Goal: Transaction & Acquisition: Purchase product/service

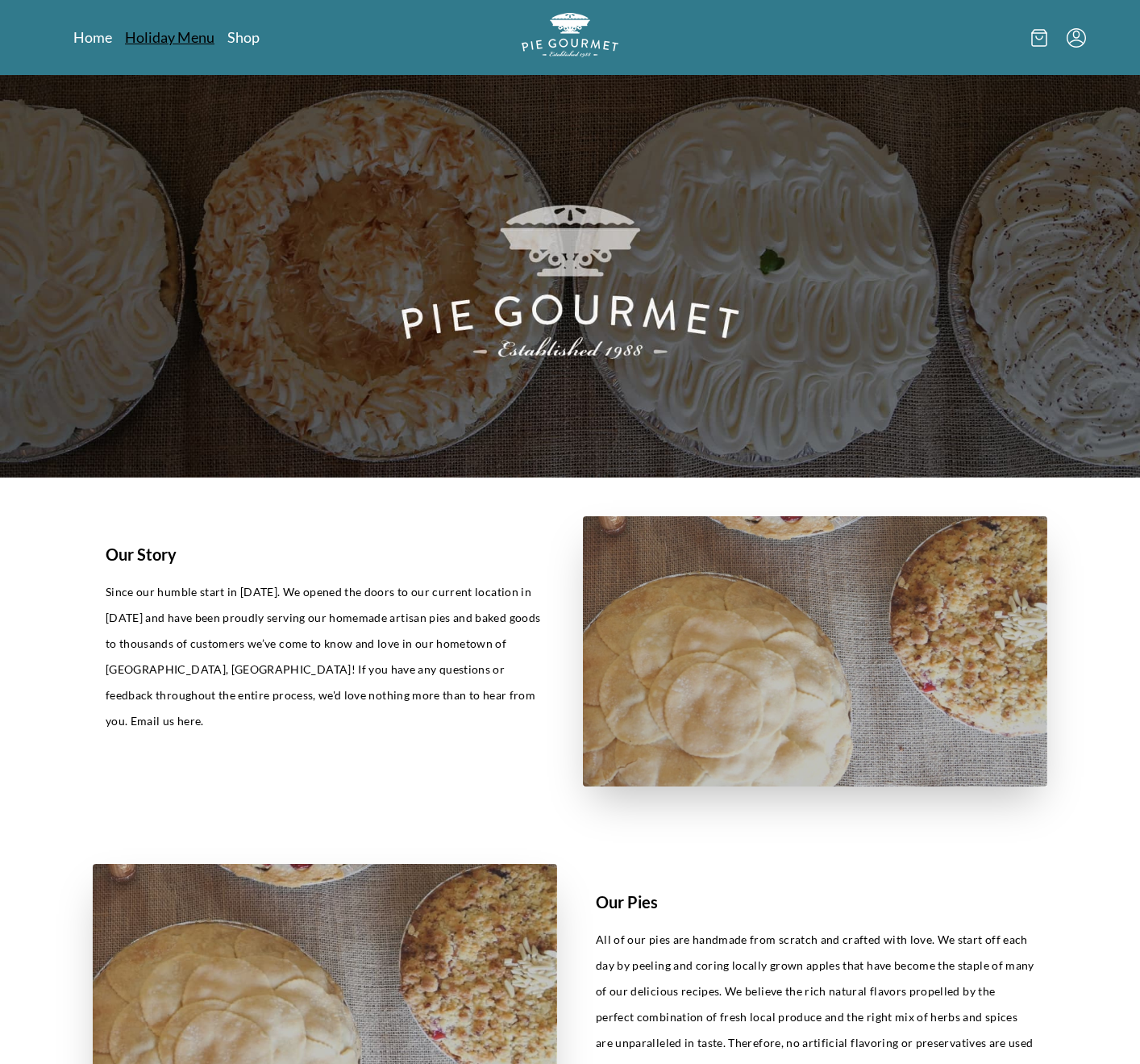
click at [133, 29] on link "Holiday Menu" at bounding box center [169, 37] width 89 height 19
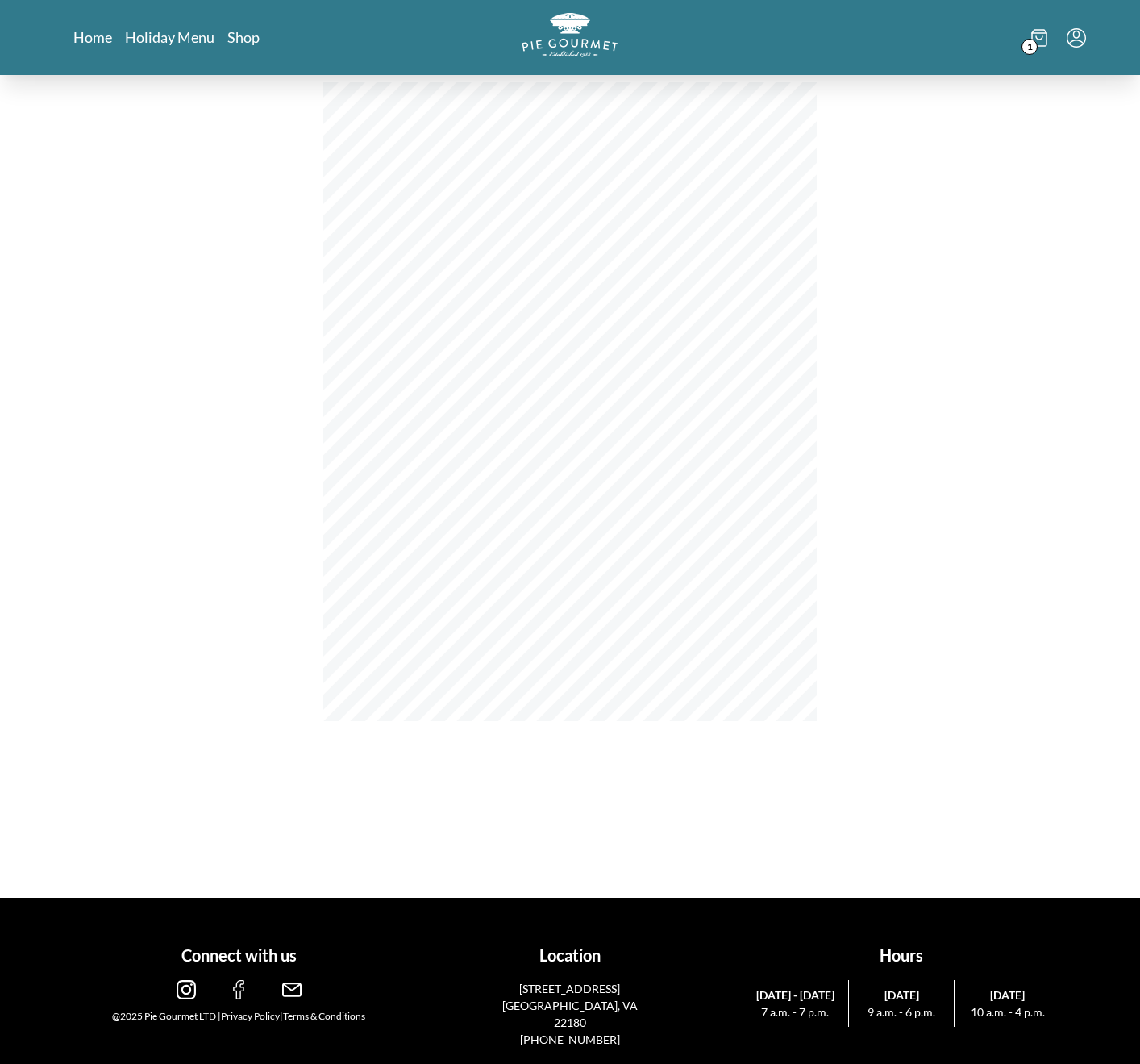
scroll to position [169, 0]
click at [536, 861] on div "[DATE] Menu Banana Cream Chocolate Cream Coconut Cream Key Lime Cream Mincemeat…" at bounding box center [570, 401] width 684 height 993
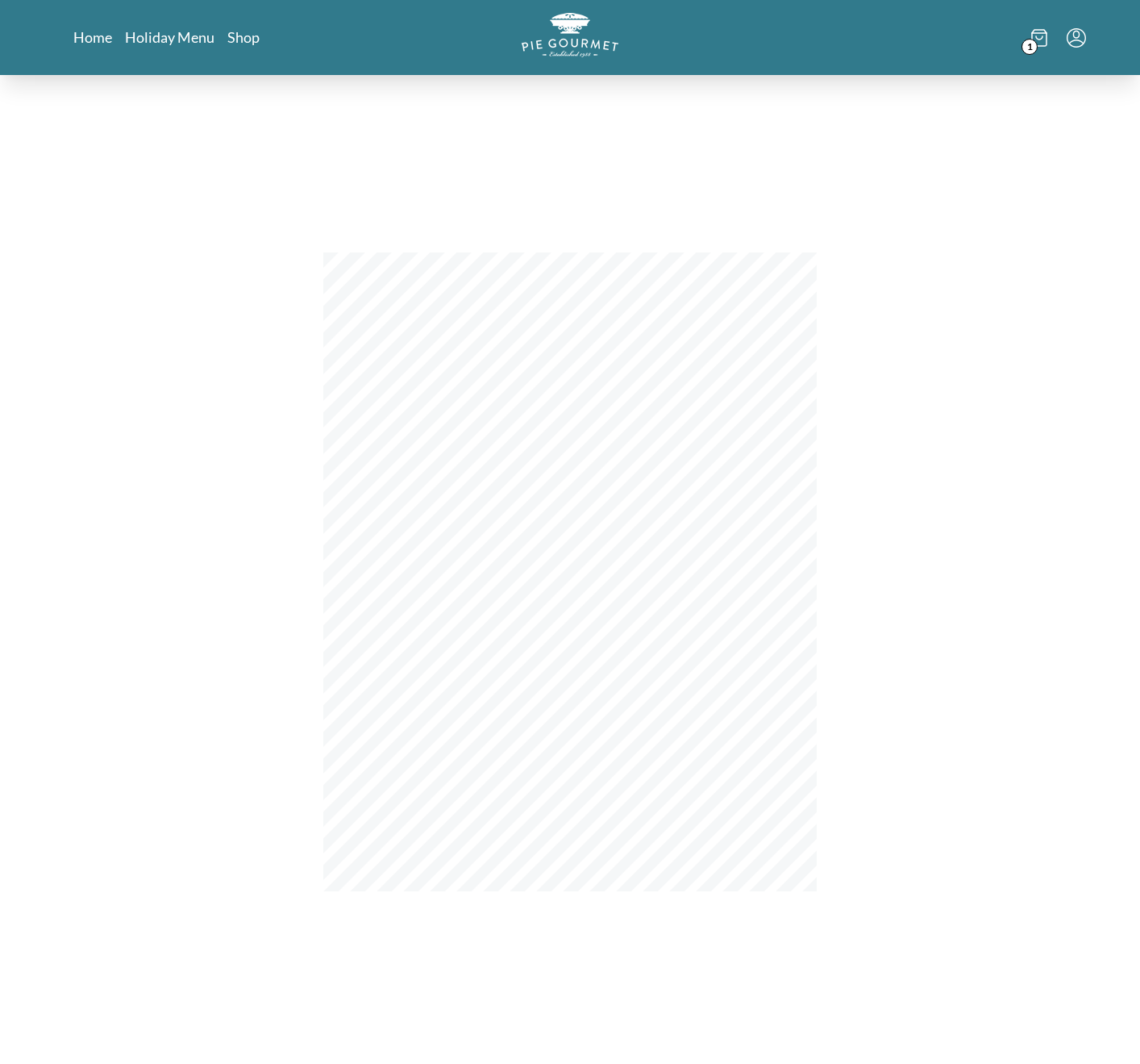
scroll to position [0, 0]
click at [237, 45] on link "Shop" at bounding box center [243, 37] width 32 height 19
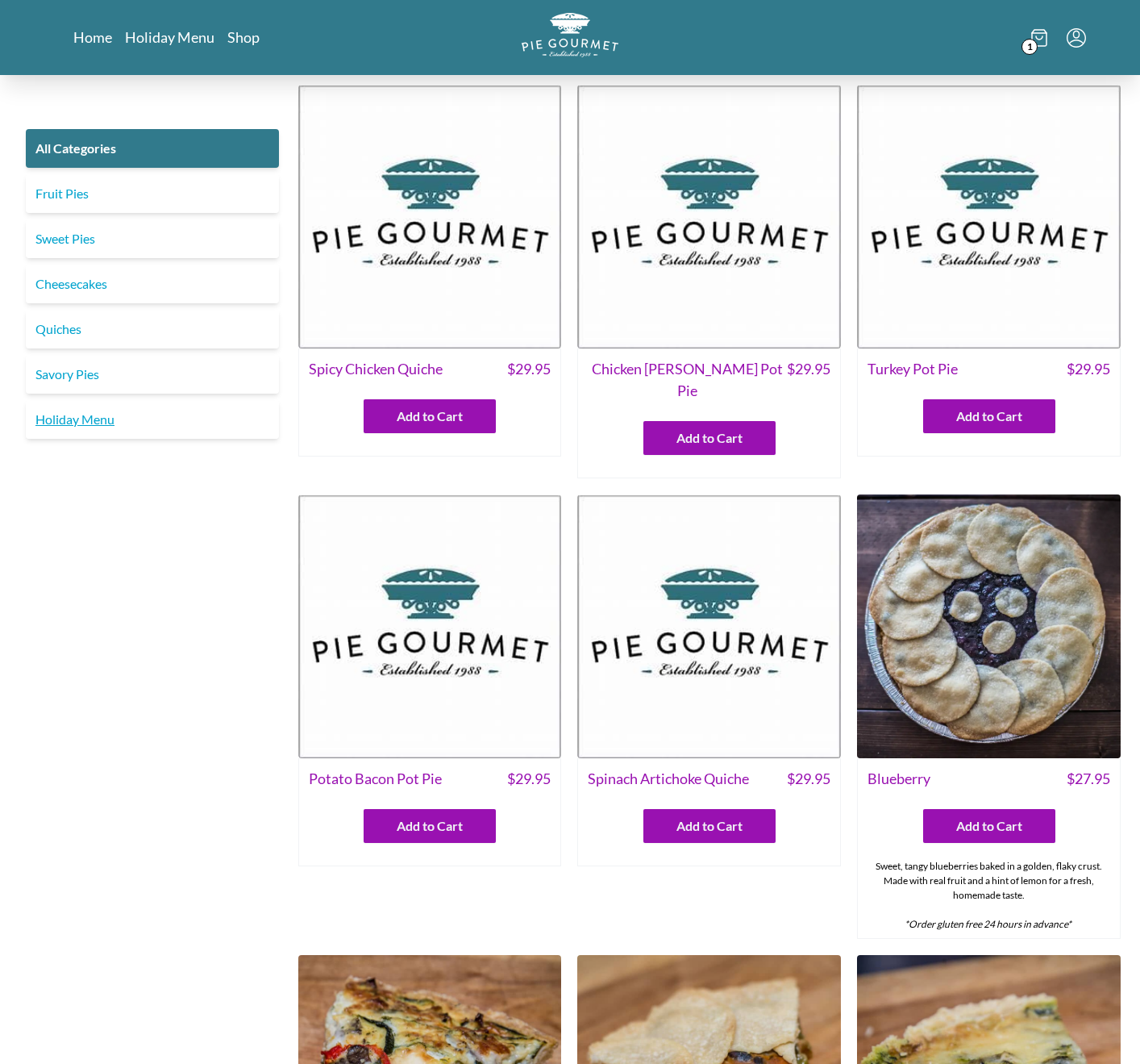
click at [93, 401] on link "Holiday Menu" at bounding box center [153, 419] width 253 height 39
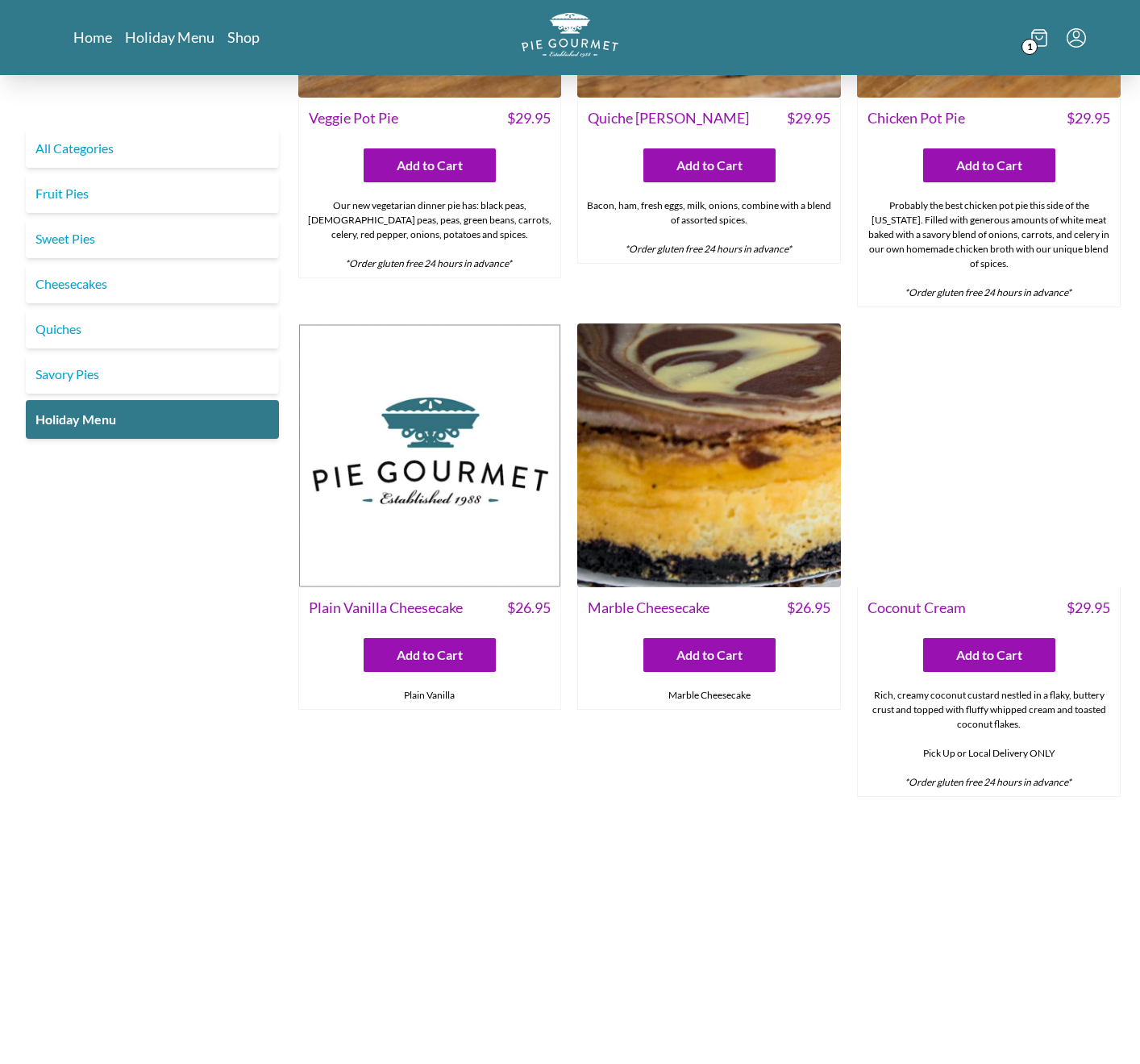
scroll to position [224, 0]
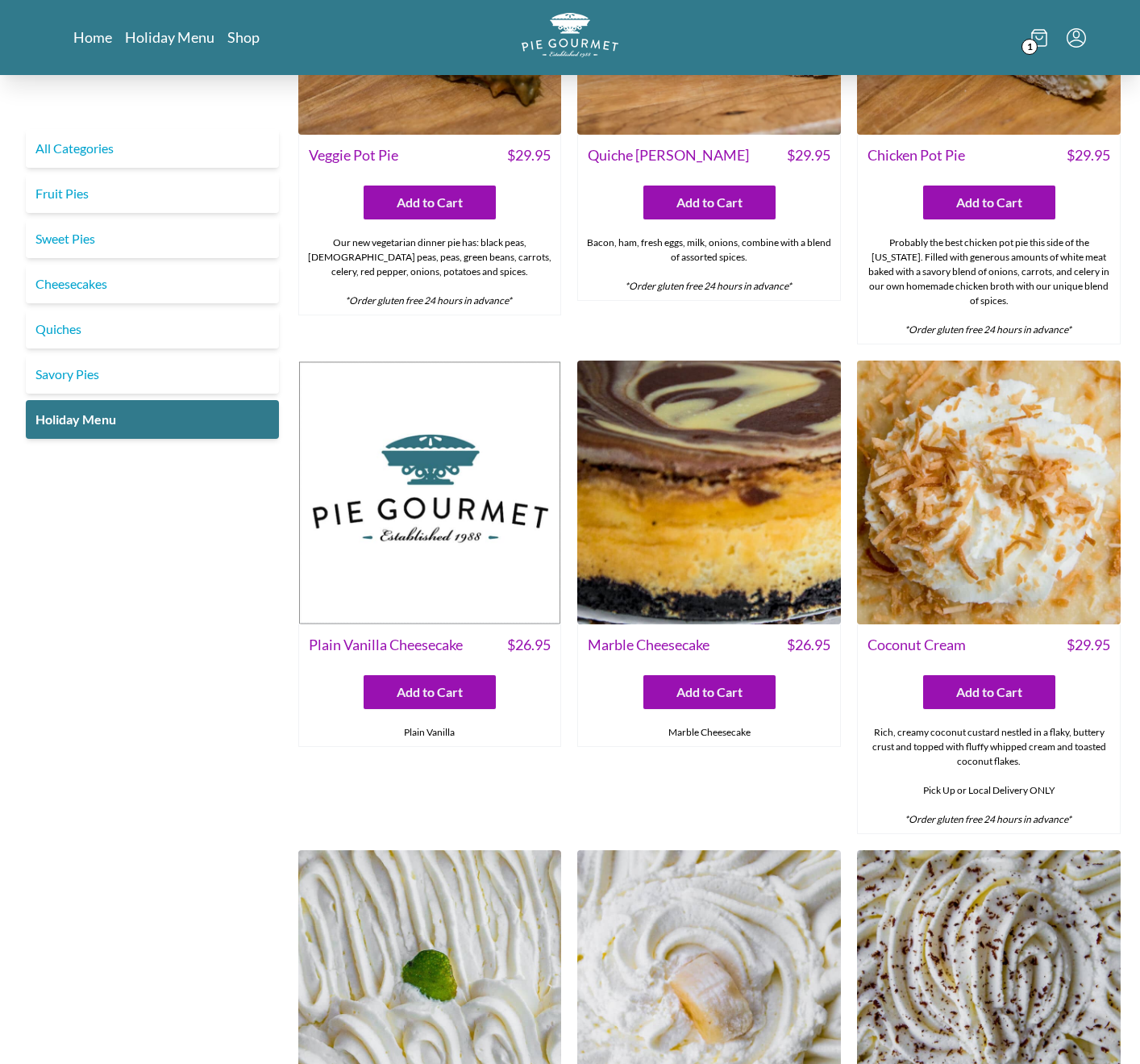
click at [474, 531] on img at bounding box center [430, 493] width 264 height 264
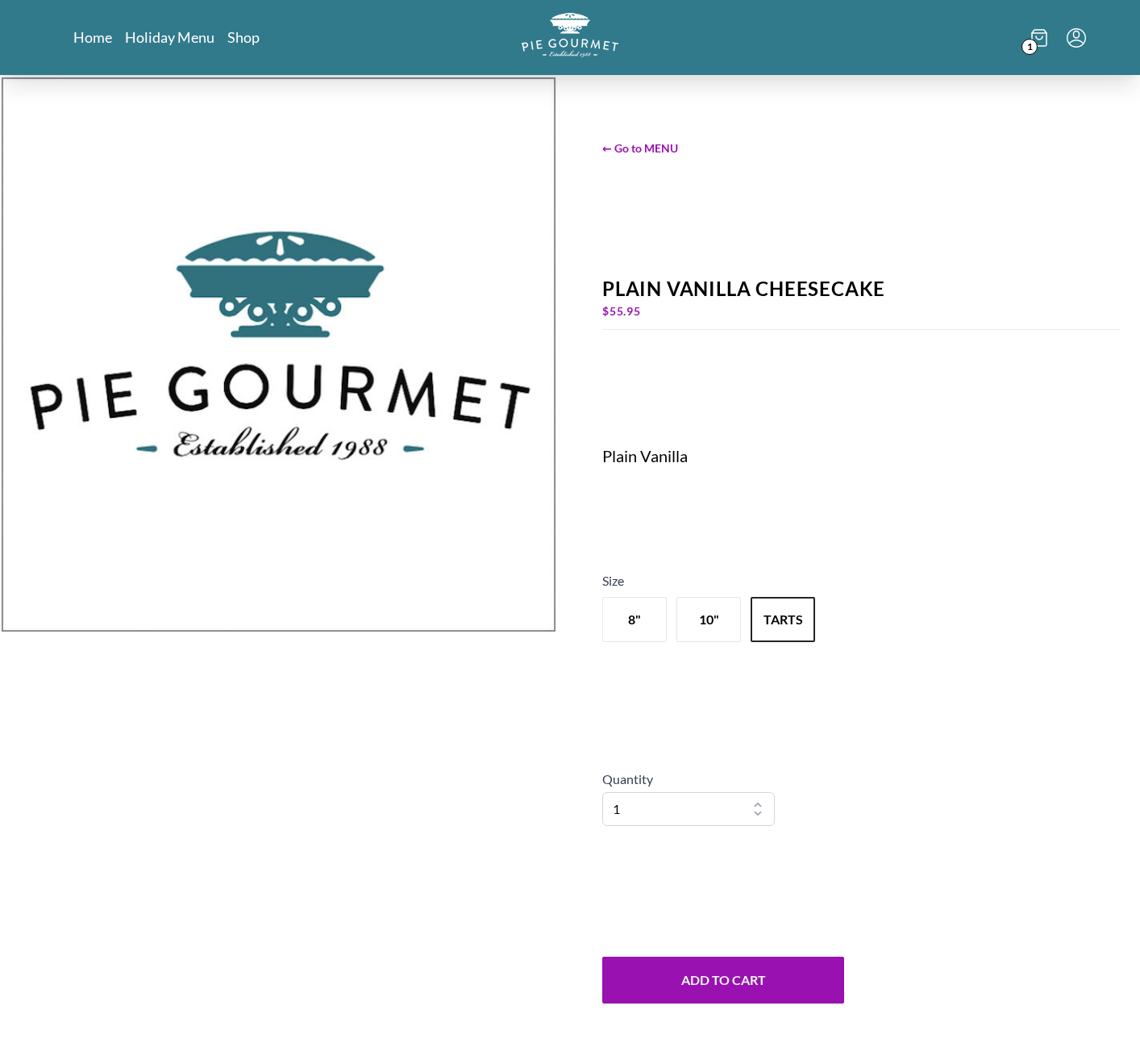
click at [447, 428] on img at bounding box center [278, 354] width 557 height 558
click at [653, 136] on div "← Go to MENU Plain Vanilla Cheesecake $ 55.95 Plain Vanilla Size 8" 10" tarts Q…" at bounding box center [862, 571] width 557 height 993
click at [653, 155] on span "← Go to MENU" at bounding box center [862, 148] width 518 height 17
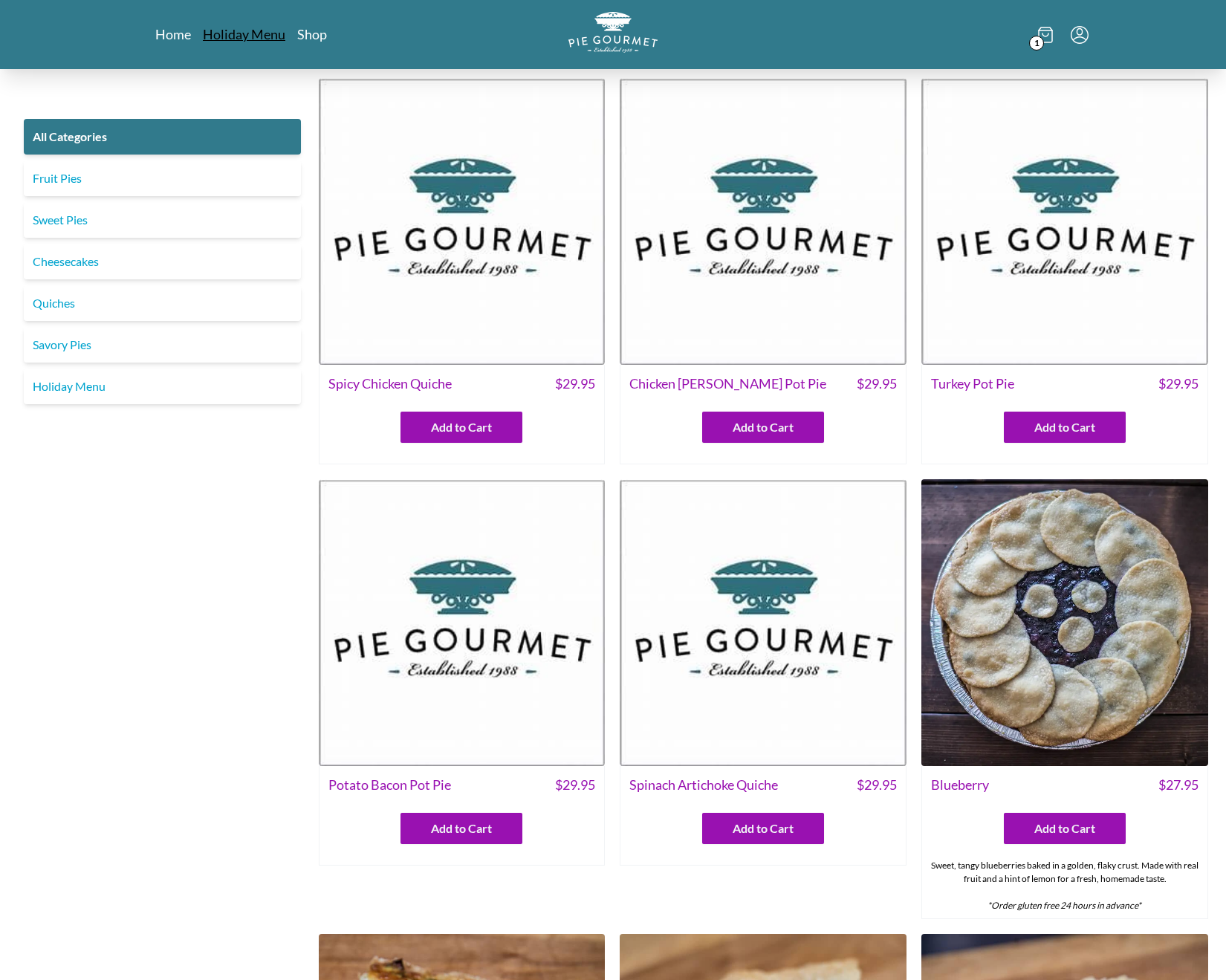
click at [229, 38] on link "Holiday Menu" at bounding box center [244, 34] width 82 height 18
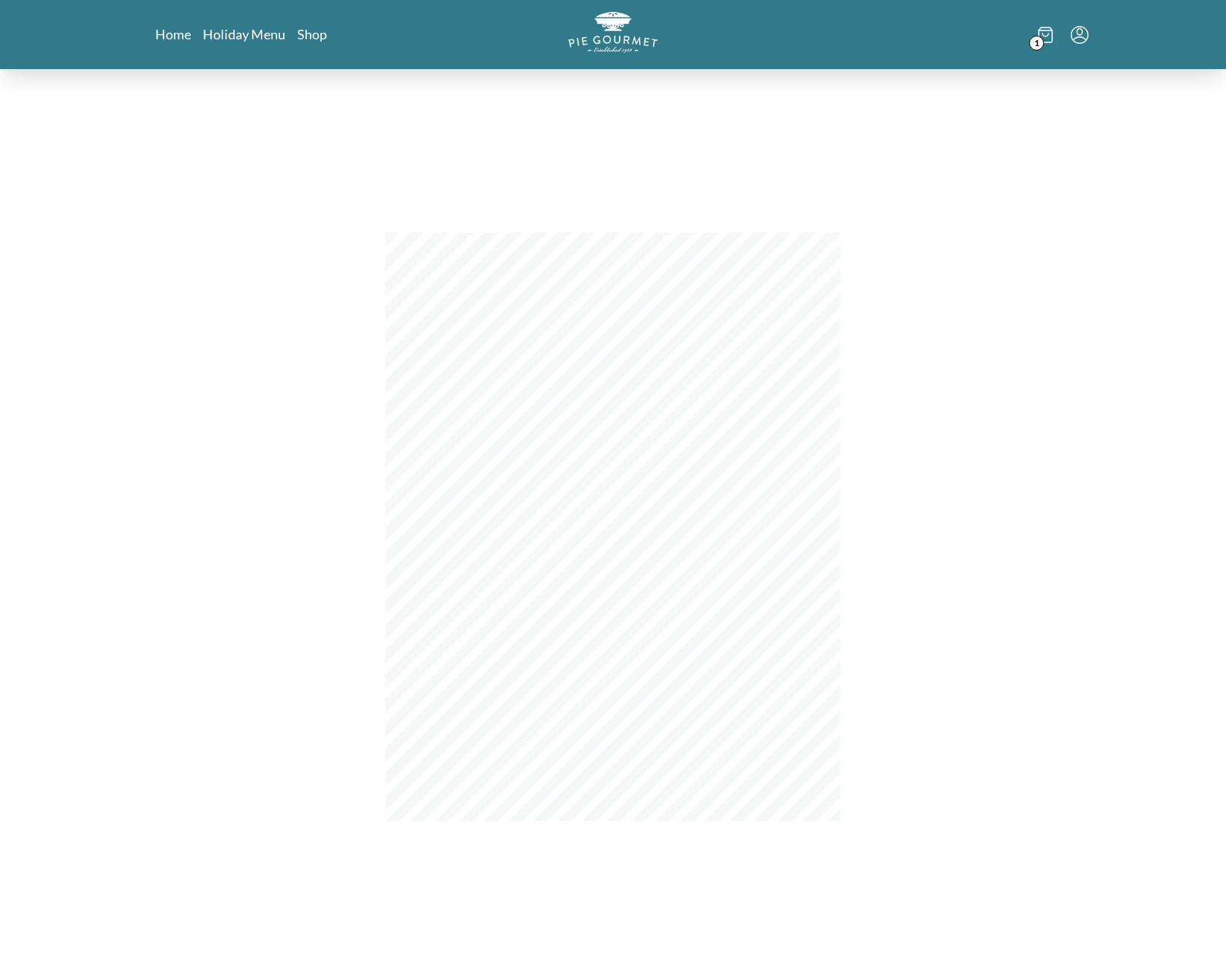
click at [333, 29] on nav "Home Holiday Menu Shop" at bounding box center [304, 34] width 300 height 18
click at [302, 34] on link "Shop" at bounding box center [311, 34] width 30 height 18
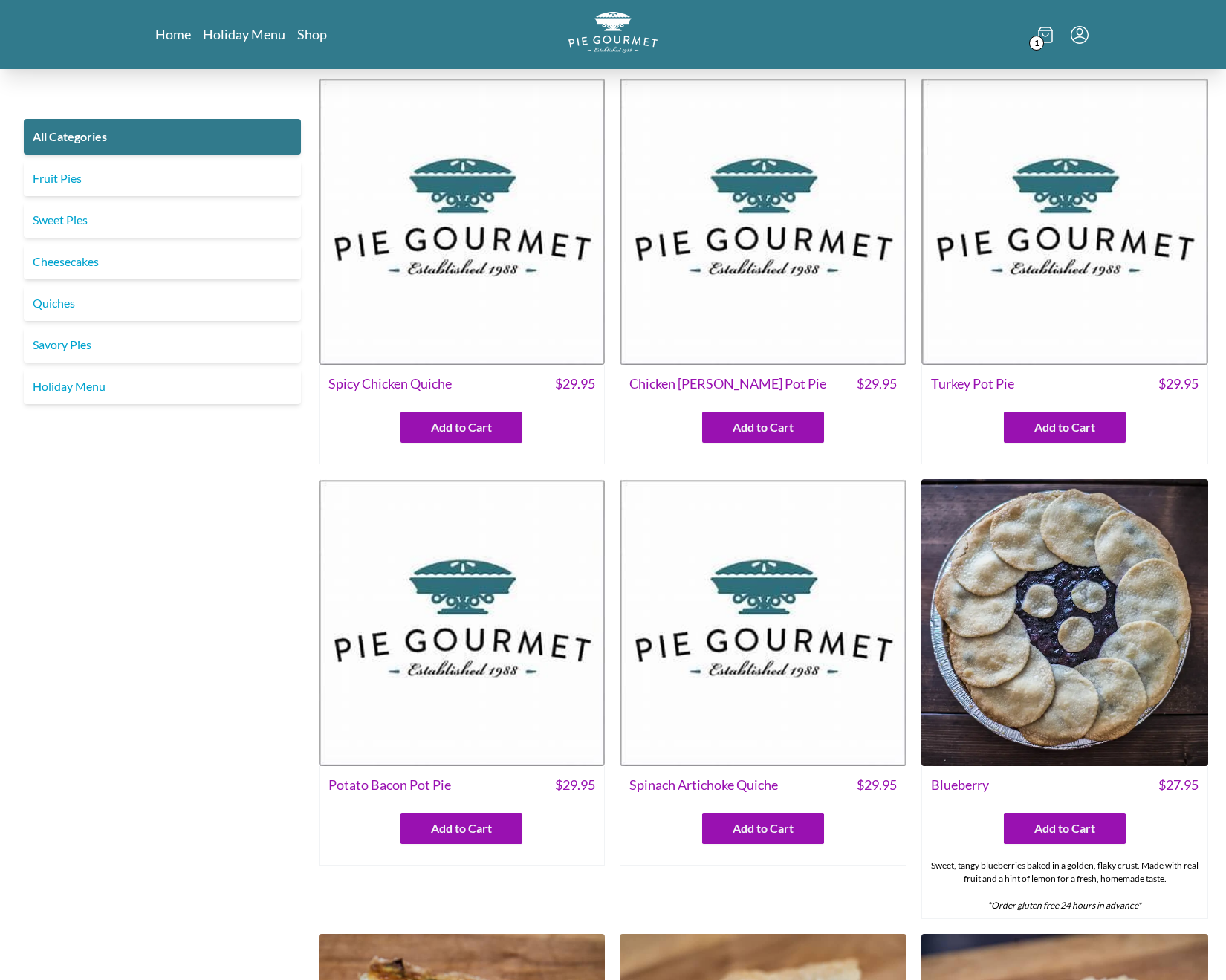
click at [887, 263] on img at bounding box center [763, 221] width 287 height 287
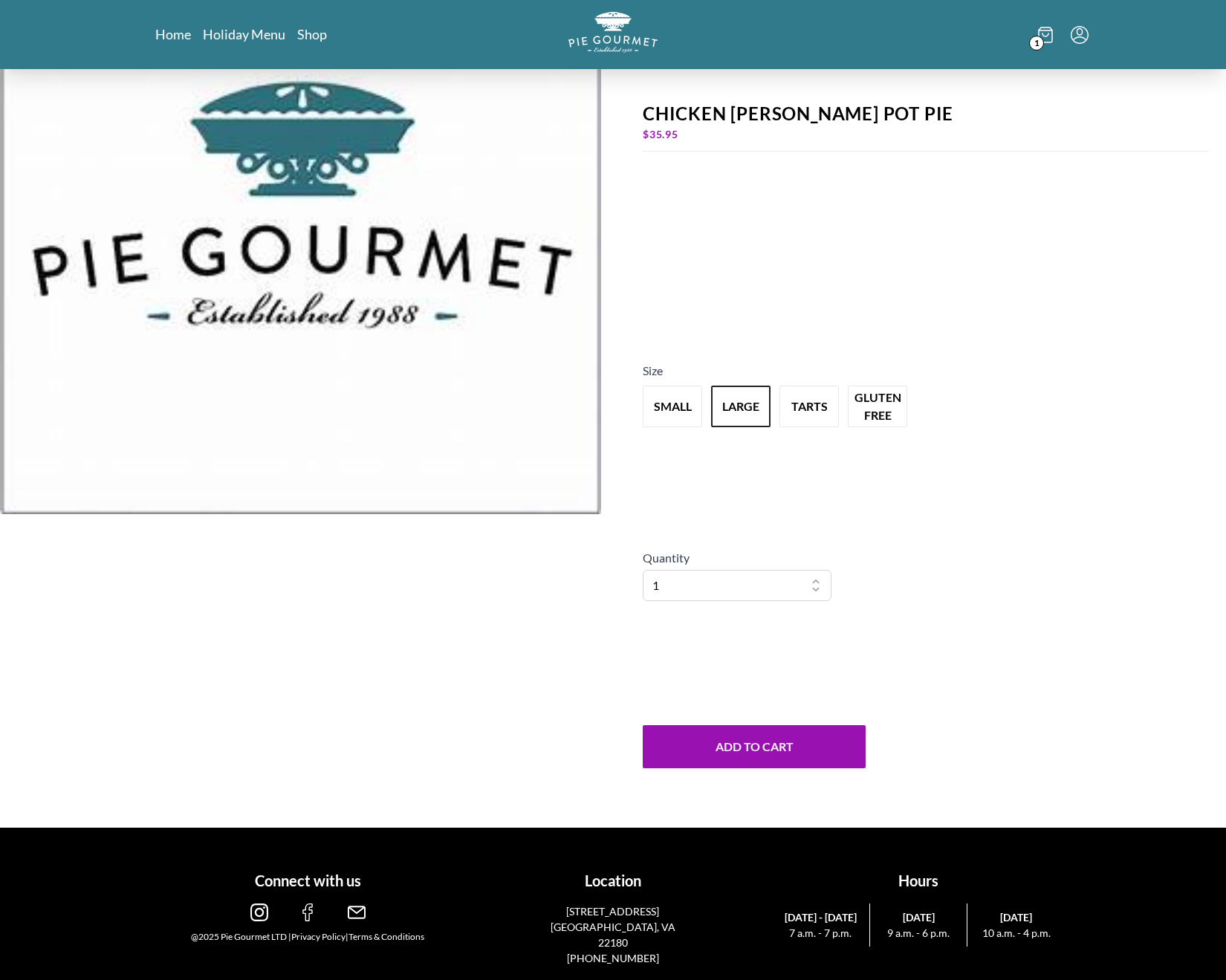
scroll to position [154, 0]
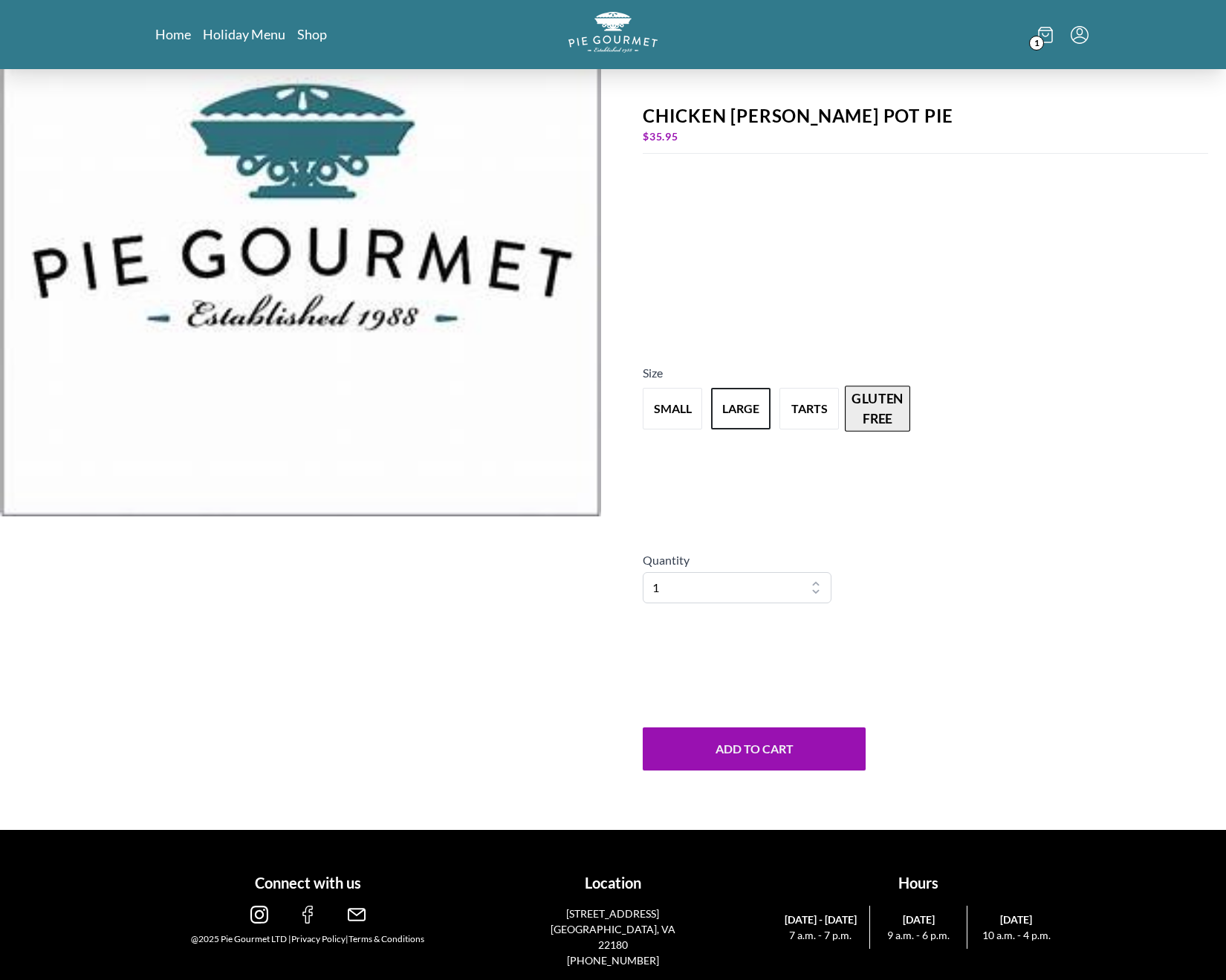
drag, startPoint x: 921, startPoint y: 423, endPoint x: 857, endPoint y: 423, distance: 64.0
click at [921, 423] on div "small large tarts gluten free" at bounding box center [926, 408] width 565 height 54
click at [857, 423] on button "gluten free" at bounding box center [878, 409] width 65 height 46
click at [804, 419] on button "tarts" at bounding box center [809, 409] width 65 height 46
click at [718, 421] on button "large" at bounding box center [741, 409] width 65 height 46
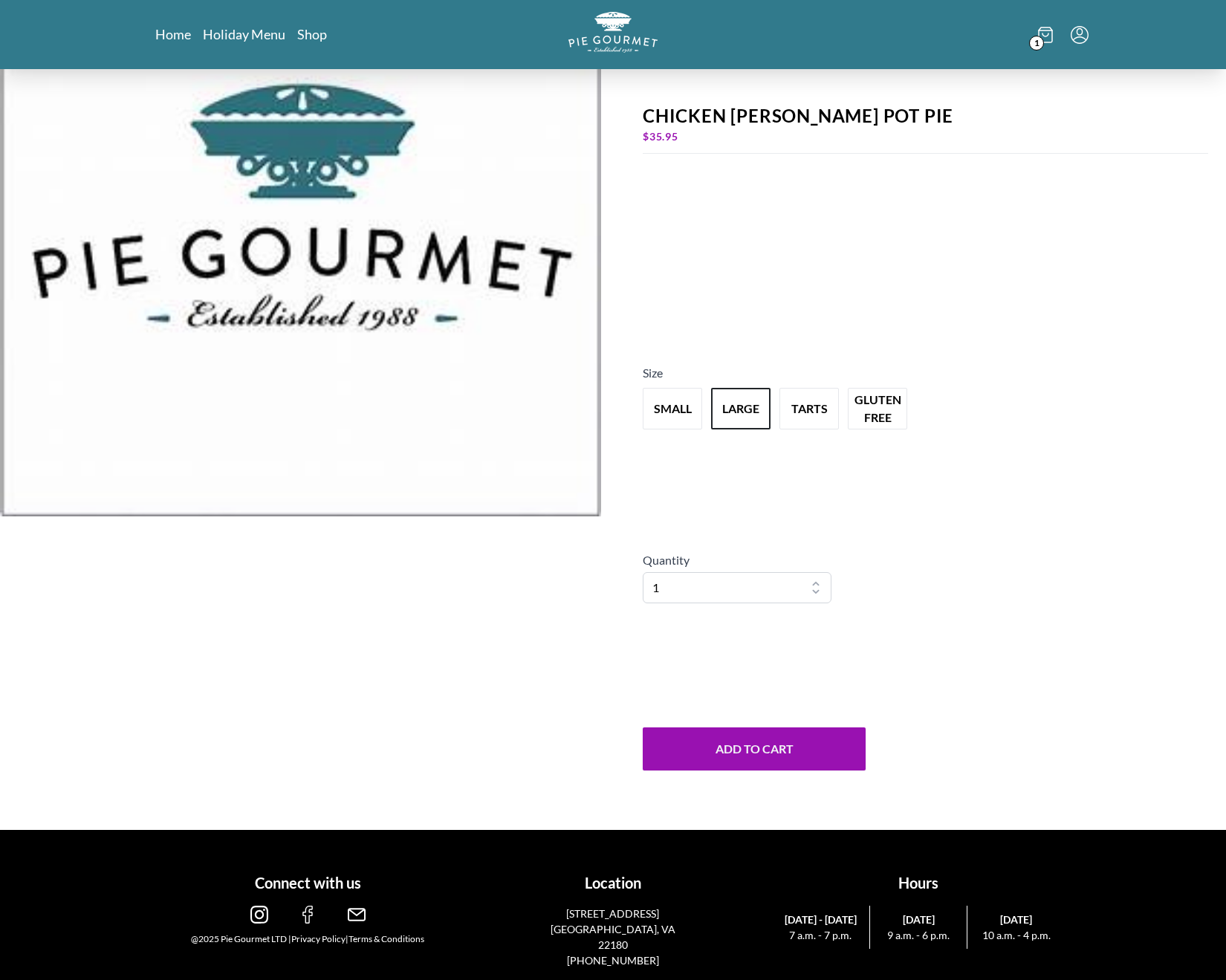
click at [608, 419] on div "← Go to MENU Chicken [PERSON_NAME] Pot Pie $ 35.95 Size small large tarts glute…" at bounding box center [613, 372] width 1226 height 915
click at [747, 419] on button "large" at bounding box center [741, 409] width 65 height 46
click at [668, 419] on button "small" at bounding box center [673, 409] width 65 height 46
click at [859, 403] on button "gluten free" at bounding box center [878, 409] width 65 height 46
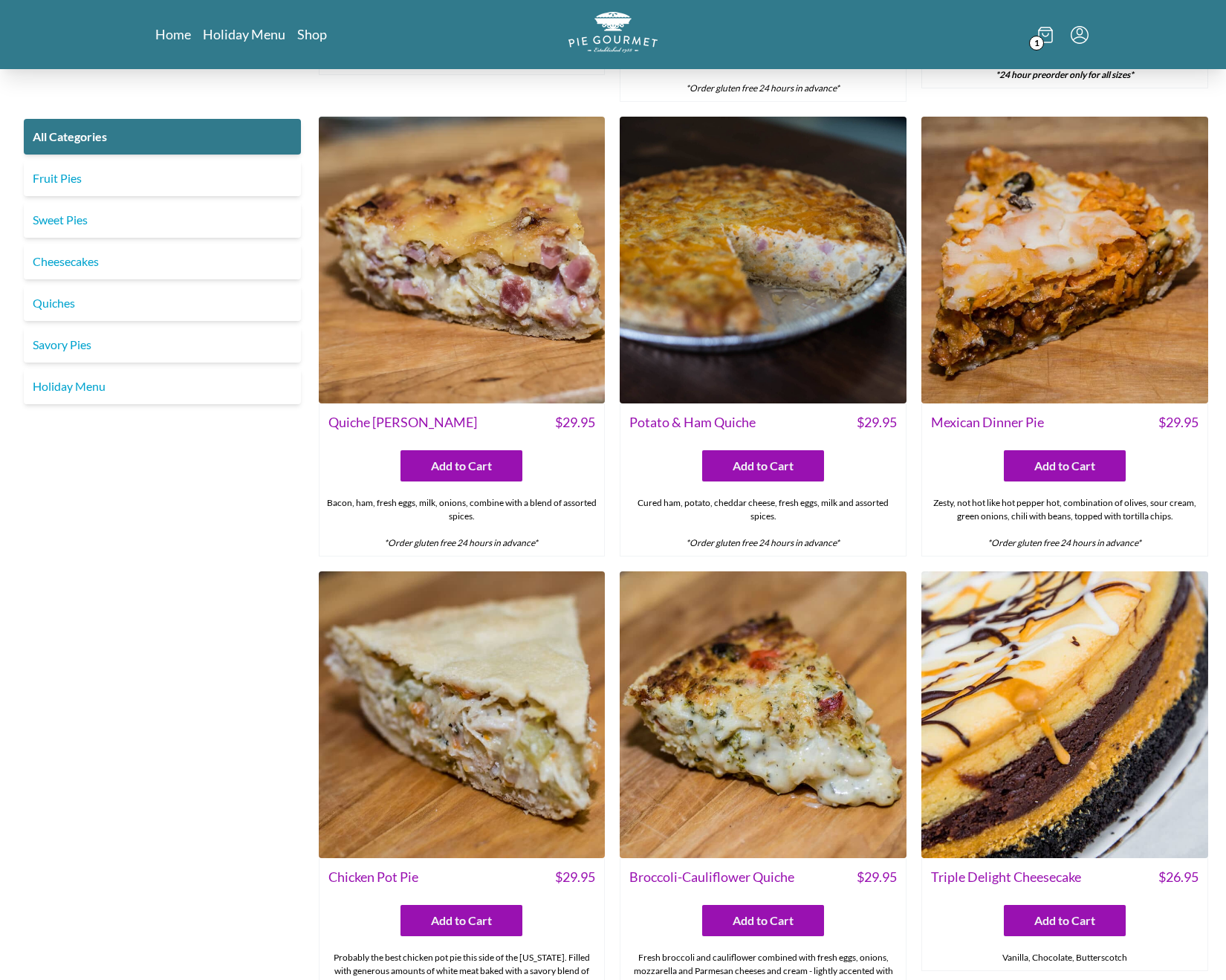
scroll to position [1784, 0]
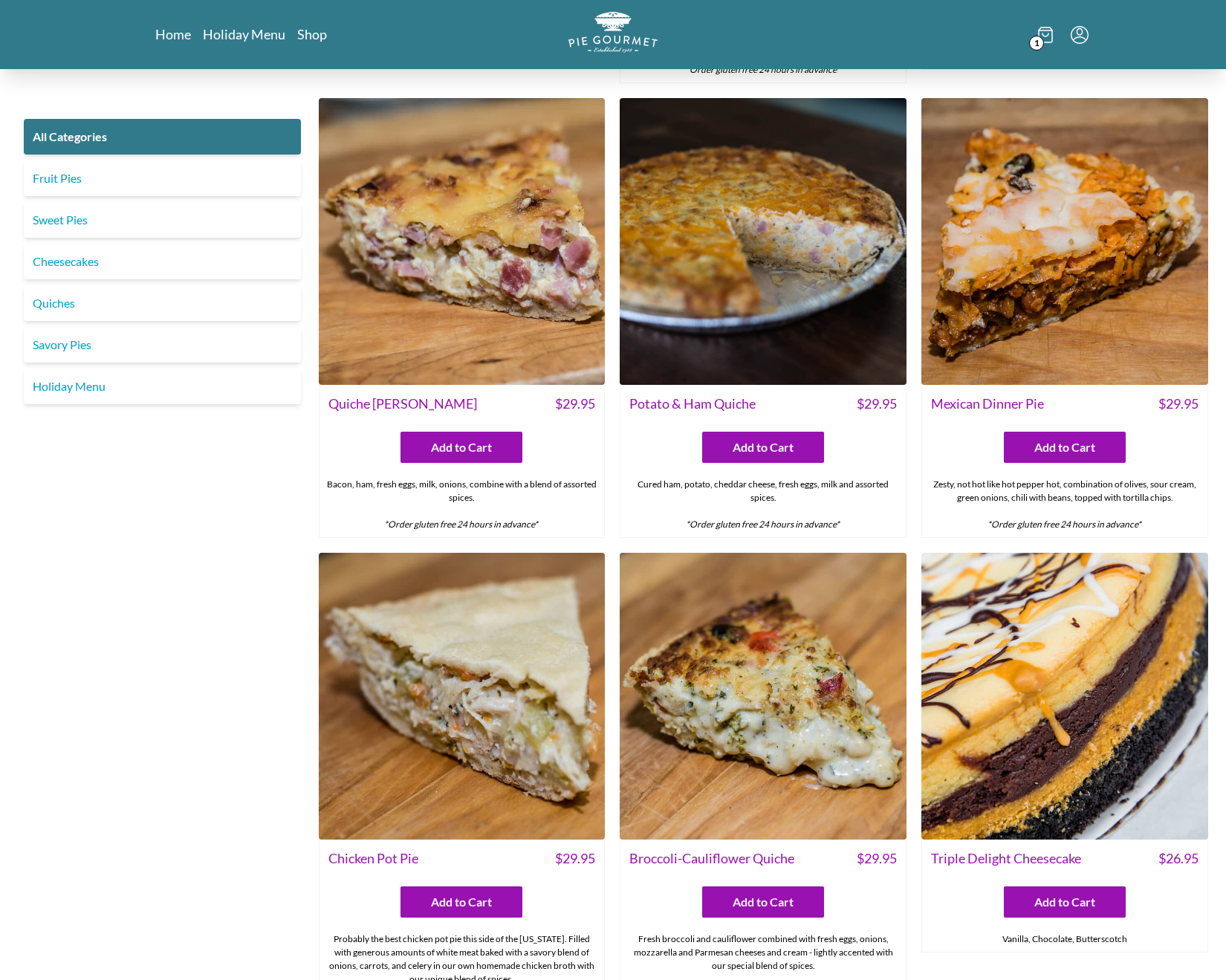
click at [474, 373] on img at bounding box center [462, 241] width 287 height 287
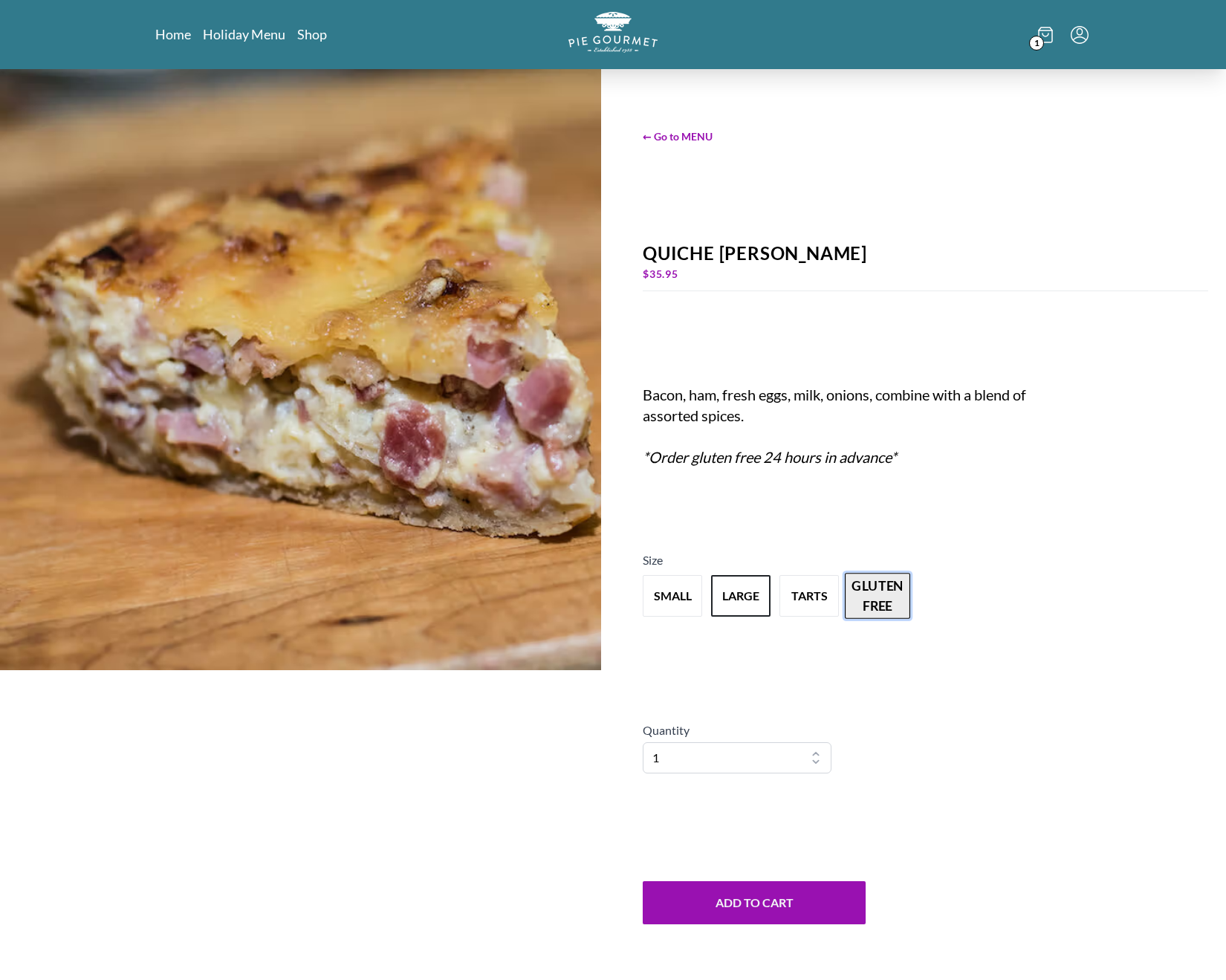
click at [857, 595] on button "gluten free" at bounding box center [878, 596] width 65 height 46
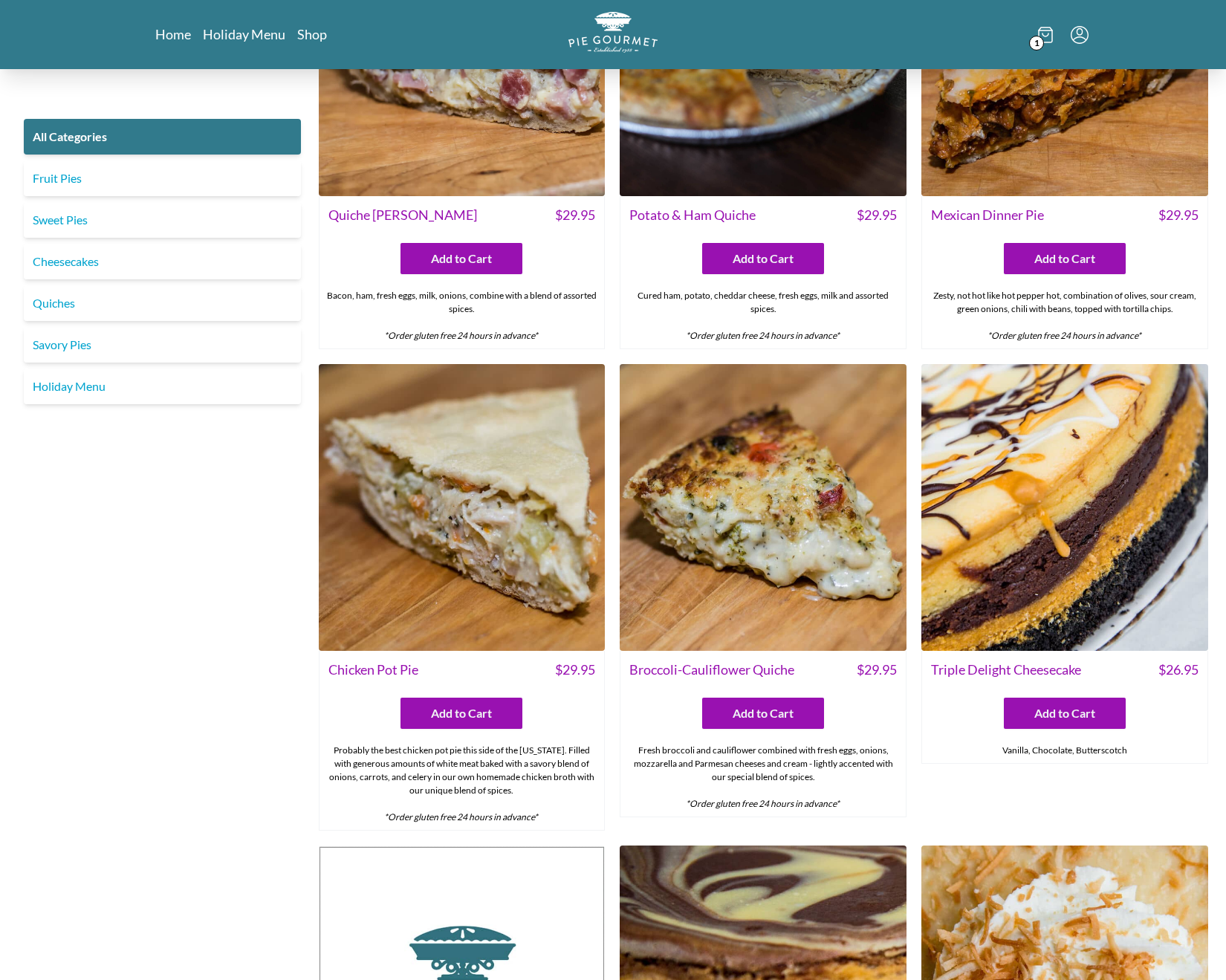
scroll to position [1975, 0]
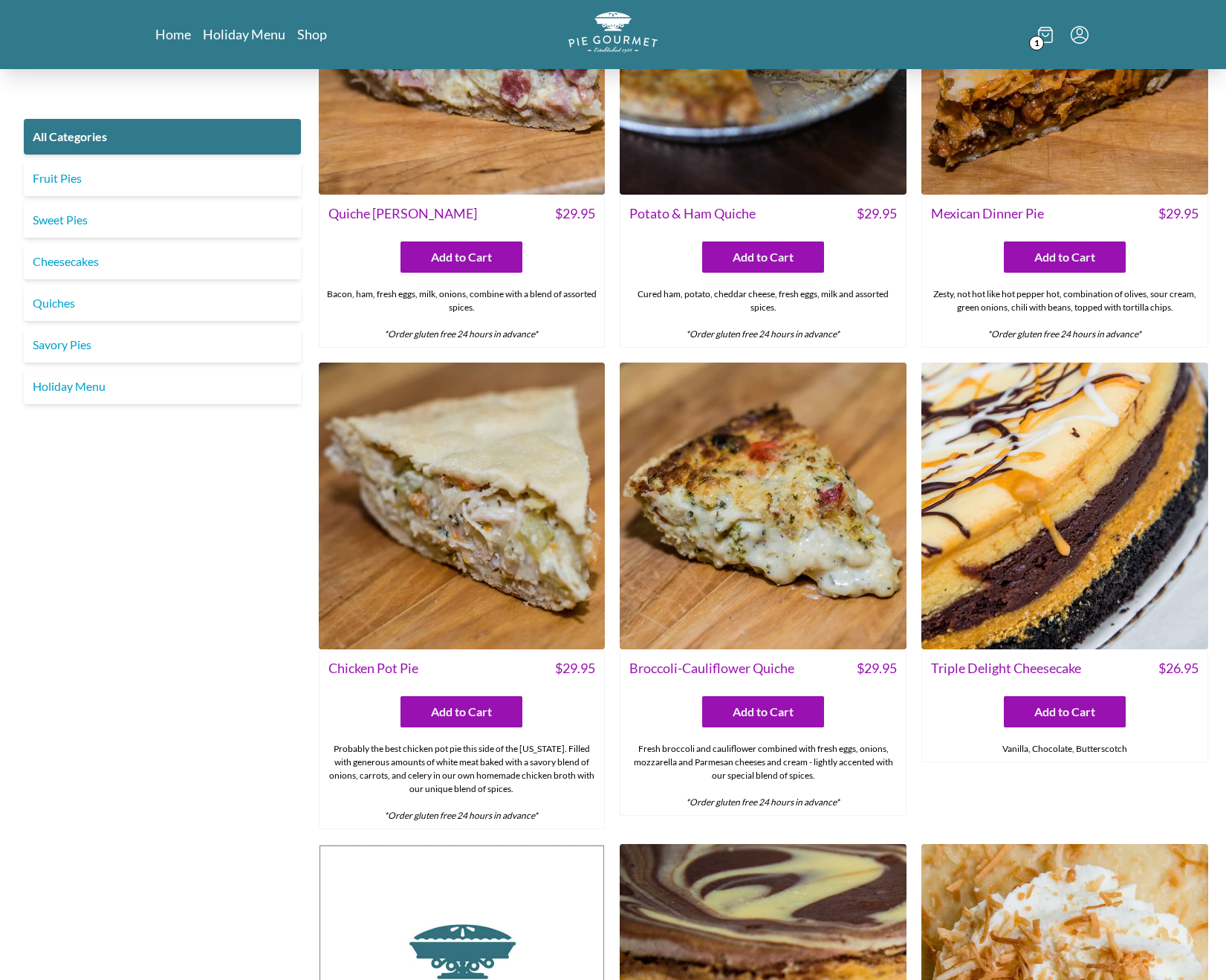
click at [748, 564] on img at bounding box center [763, 506] width 287 height 287
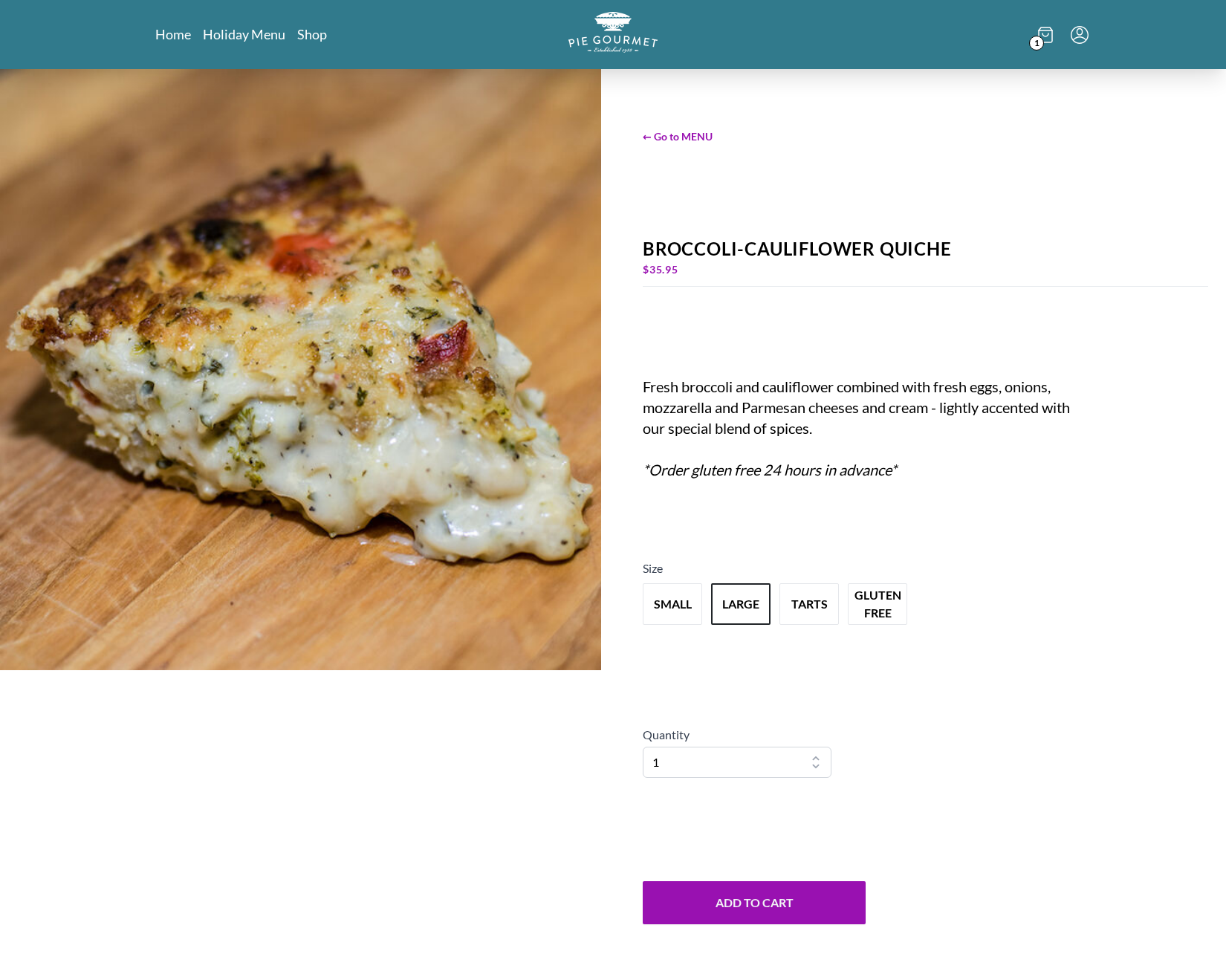
click at [419, 598] on img at bounding box center [300, 370] width 601 height 601
click at [1049, 571] on div "Size small large tarts gluten free" at bounding box center [926, 596] width 565 height 74
click at [177, 38] on link "Home" at bounding box center [173, 34] width 36 height 18
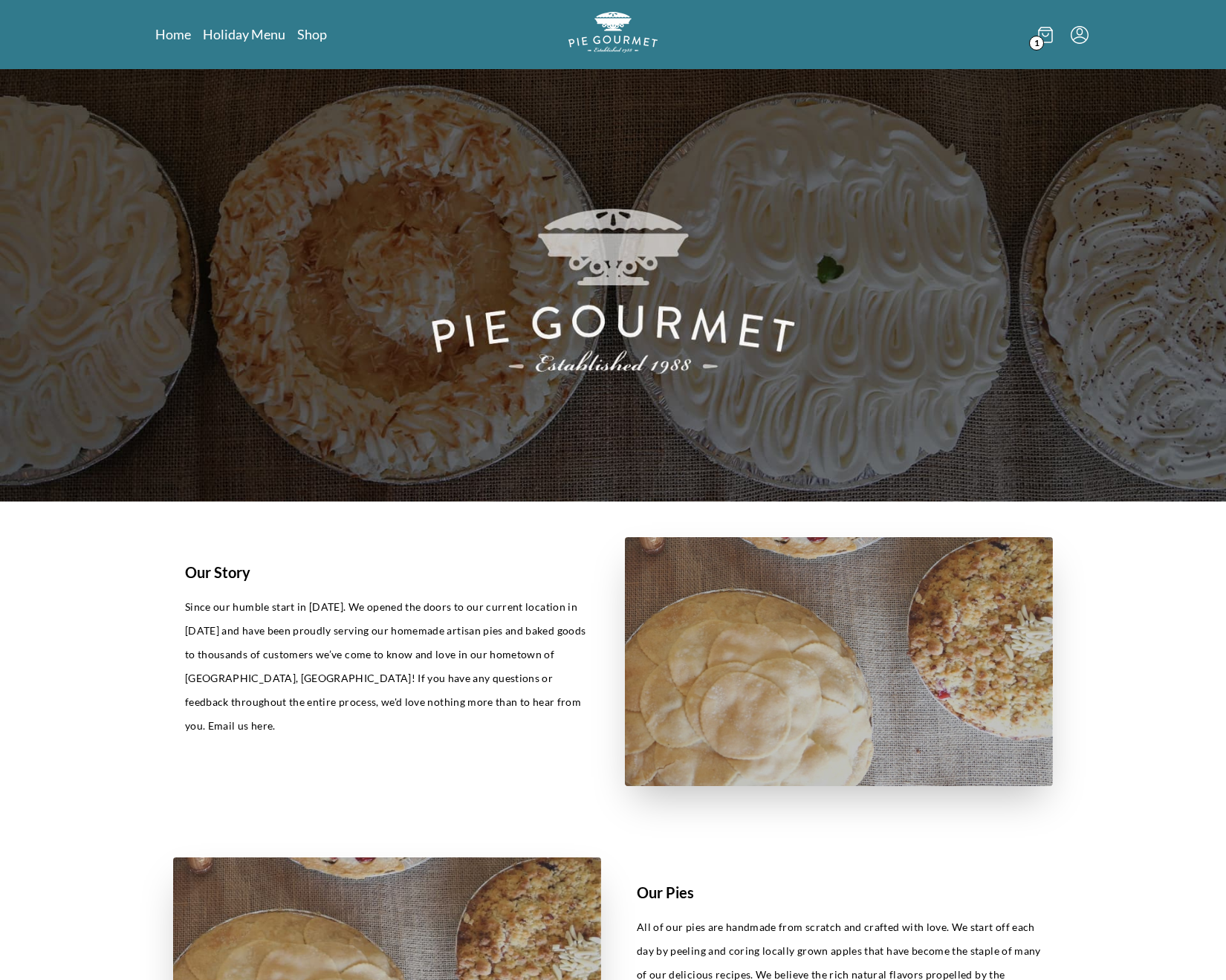
click at [432, 688] on p "Since our humble start in [DATE]. We opened the doors to our current location i…" at bounding box center [387, 666] width 404 height 143
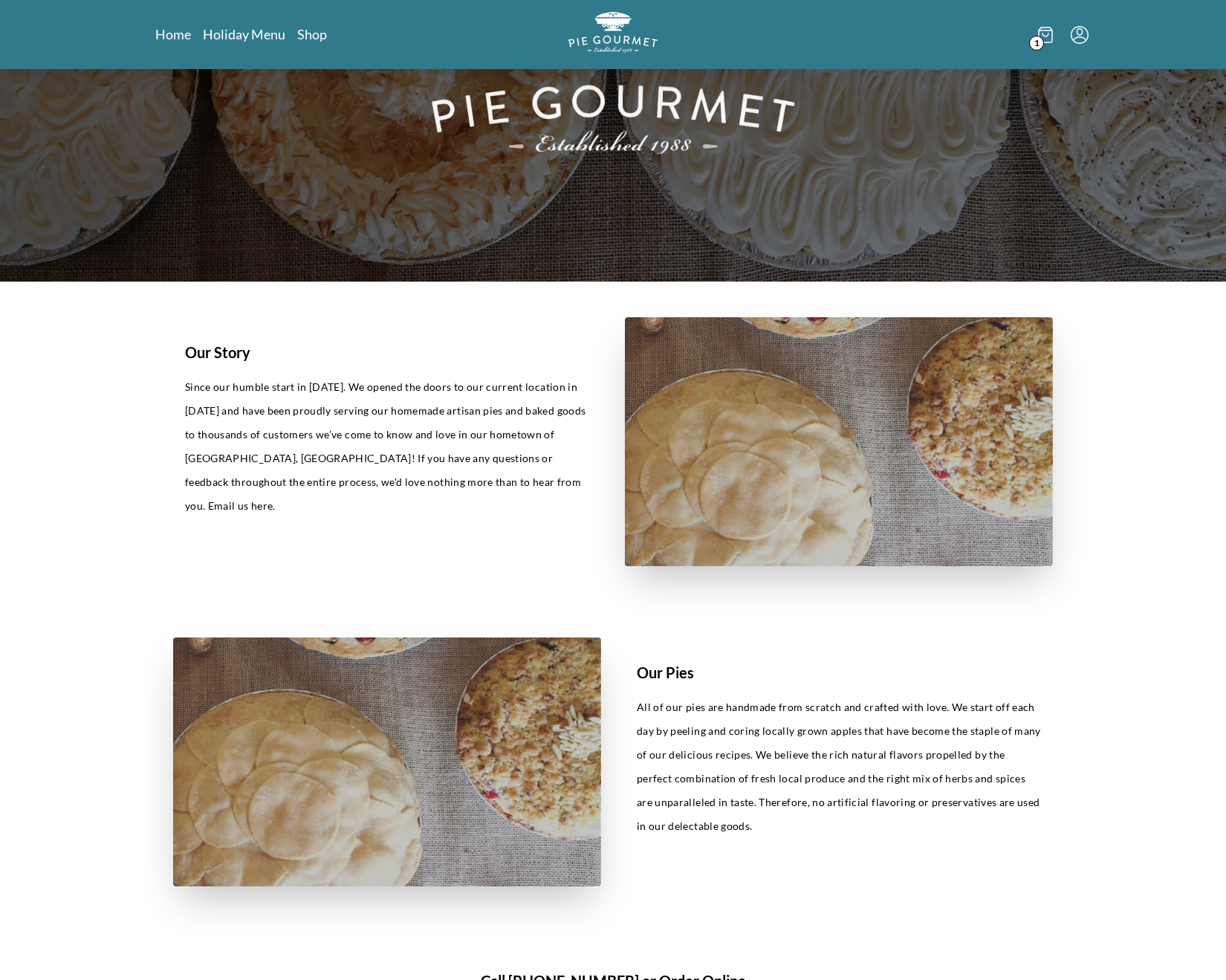
scroll to position [218, 0]
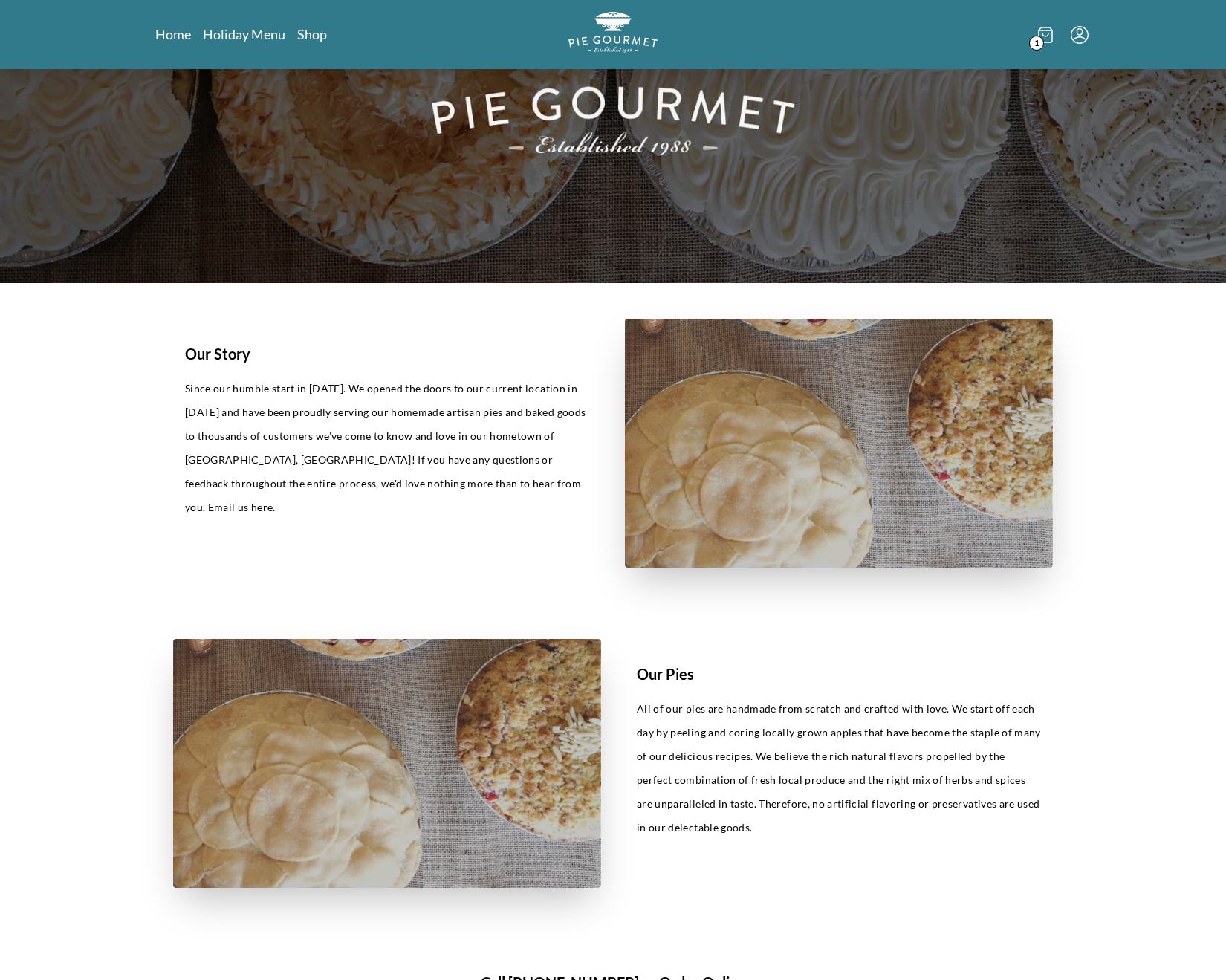
click at [367, 559] on div "Our Story Since our humble start in [DATE]. We opened the doors to our current …" at bounding box center [387, 443] width 428 height 249
click at [952, 264] on img at bounding box center [613, 66] width 1226 height 432
